Goal: Transaction & Acquisition: Purchase product/service

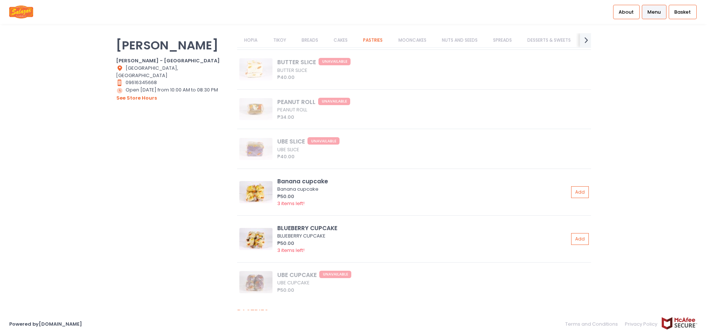
scroll to position [2136, 0]
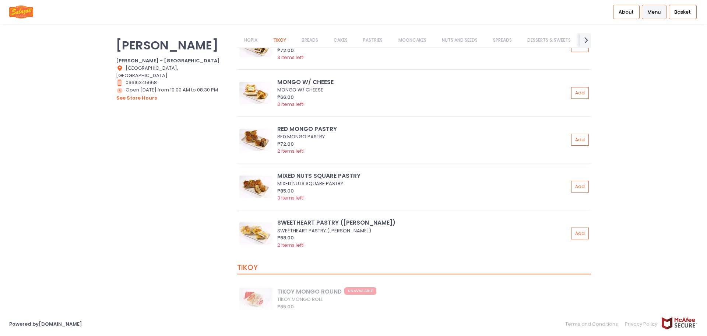
scroll to position [442, 0]
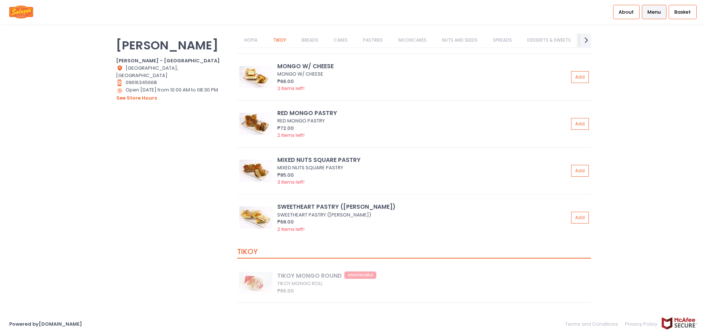
click at [358, 224] on div "₱68.00" at bounding box center [422, 221] width 291 height 7
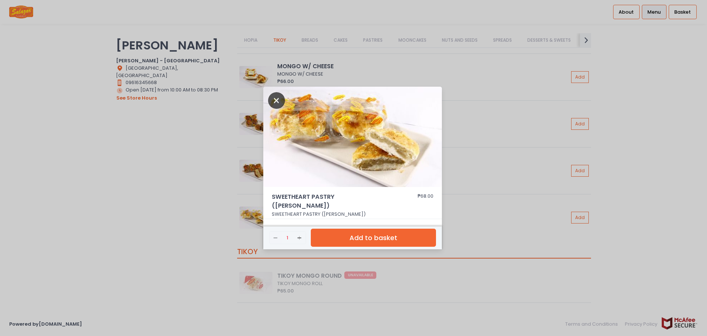
click at [273, 104] on icon "Close" at bounding box center [276, 100] width 17 height 17
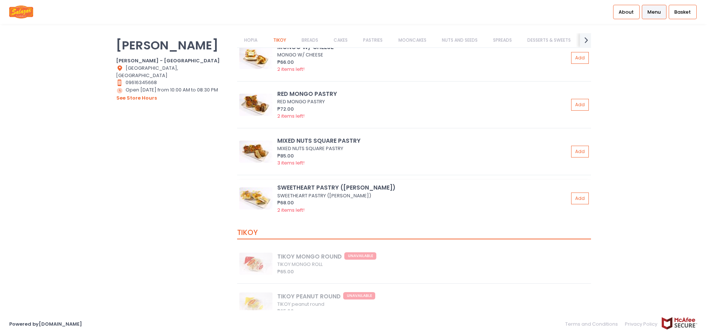
scroll to position [553, 0]
